Goal: Information Seeking & Learning: Learn about a topic

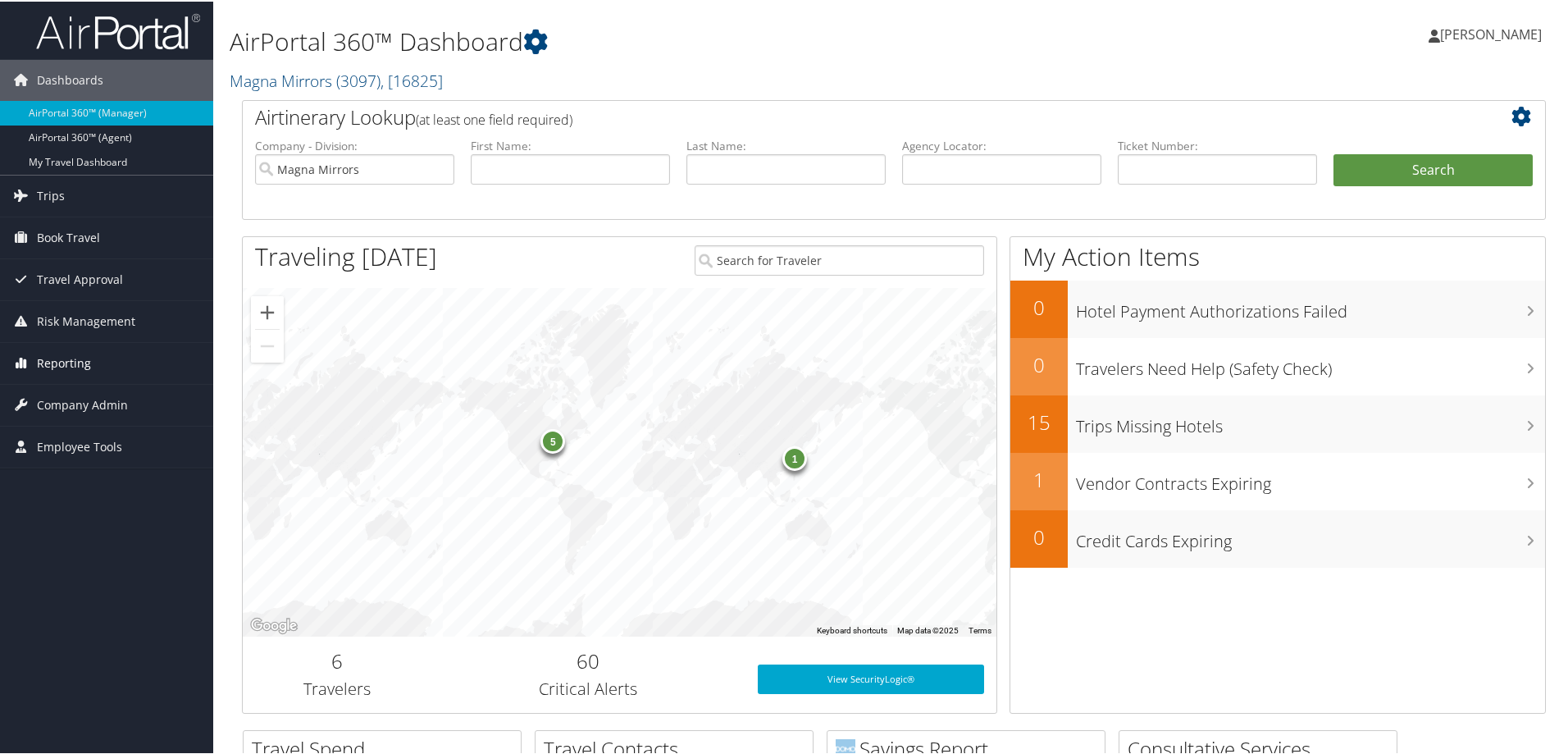
click at [61, 358] on span "Reporting" at bounding box center [64, 362] width 54 height 41
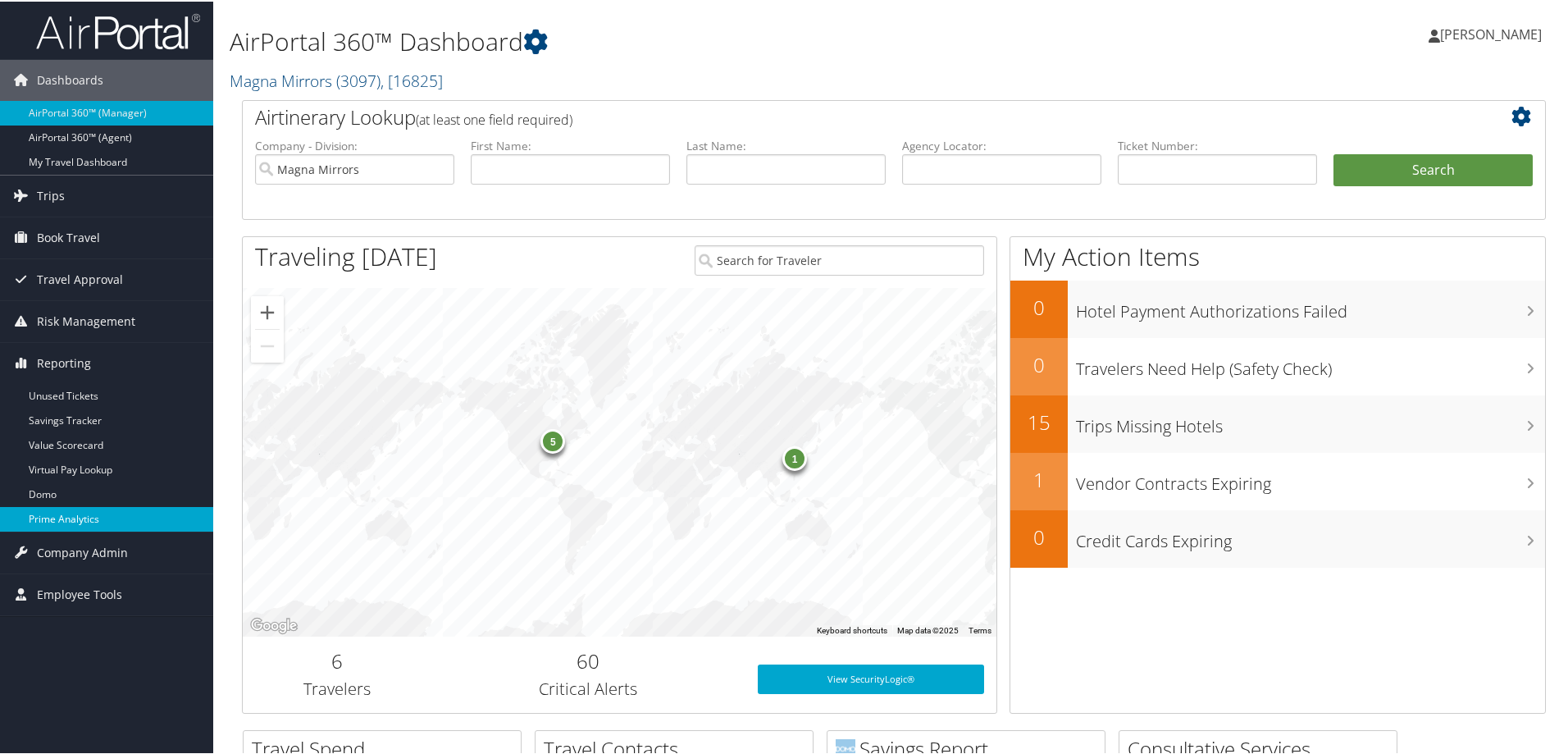
click at [80, 510] on link "Prime Analytics" at bounding box center [106, 517] width 214 height 25
